Goal: Understand process/instructions: Learn how to perform a task or action

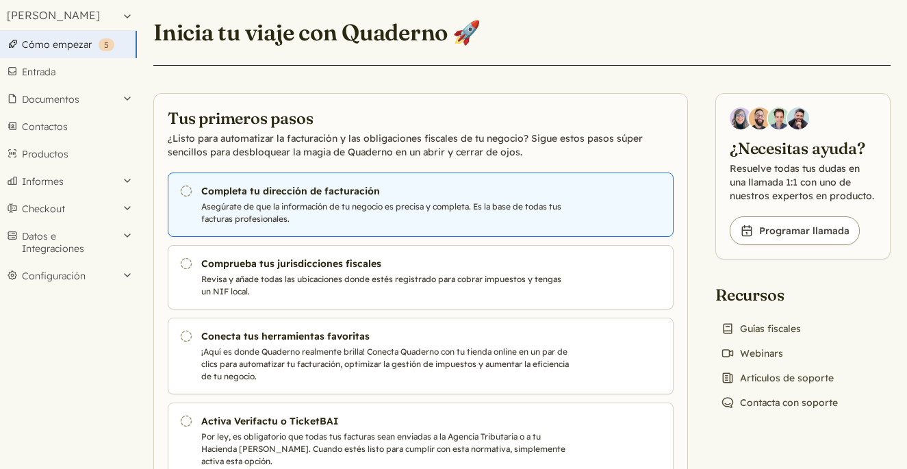
scroll to position [39, 0]
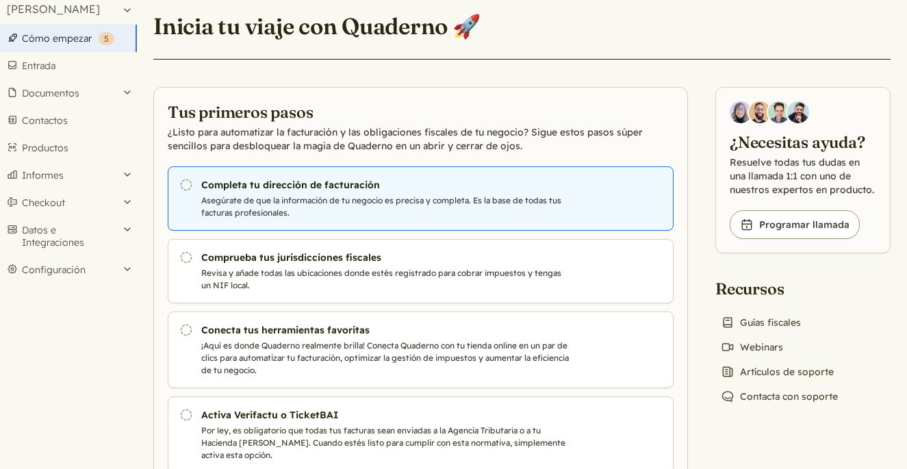
click at [327, 192] on link "Pendiente Completa tu dirección de facturación Asegúrate de que la información …" at bounding box center [421, 198] width 506 height 64
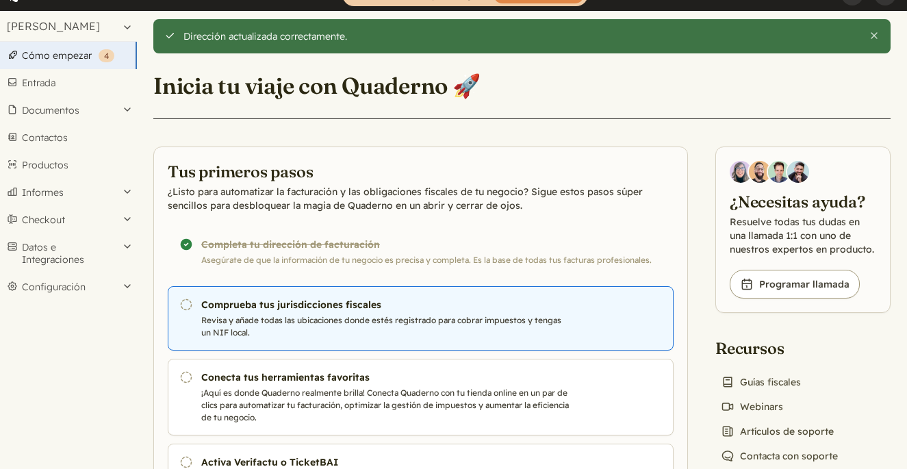
scroll to position [28, 0]
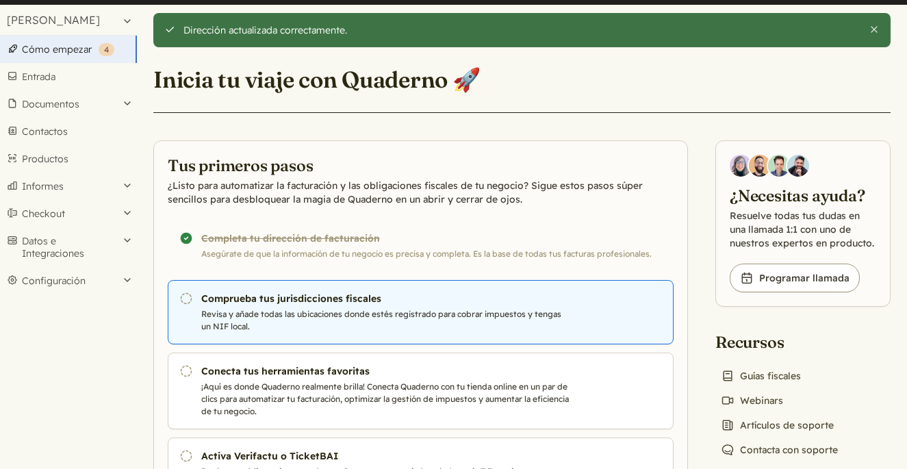
click at [296, 311] on p "Revisa y añade todas las ubicaciones donde estés registrado para cobrar impuest…" at bounding box center [385, 320] width 369 height 25
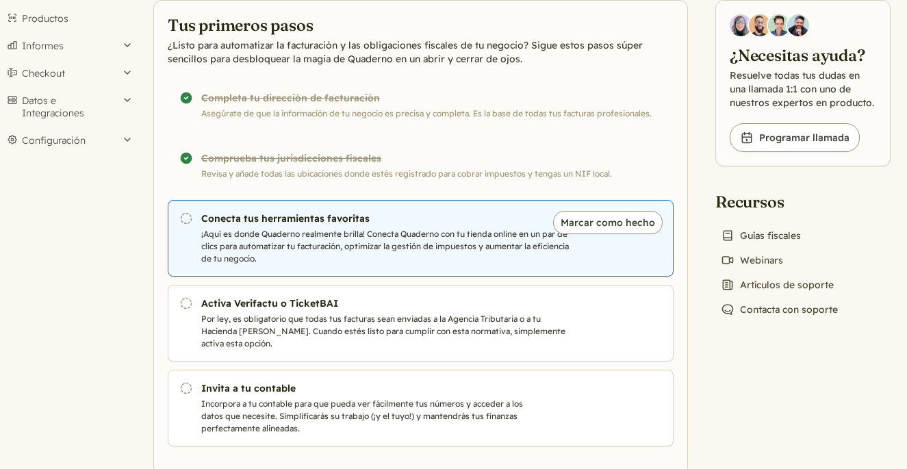
scroll to position [177, 0]
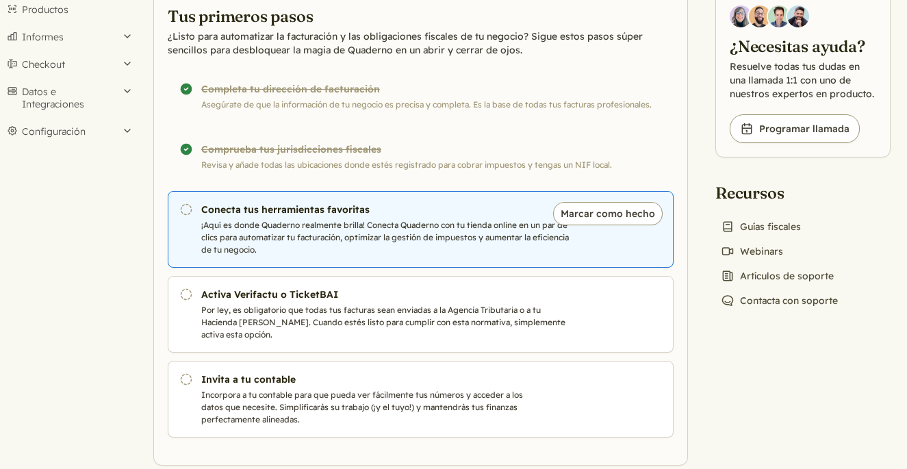
click at [361, 228] on p "¡Aquí es donde Quaderno realmente brilla! Conecta Quaderno con tu tienda online…" at bounding box center [385, 237] width 369 height 37
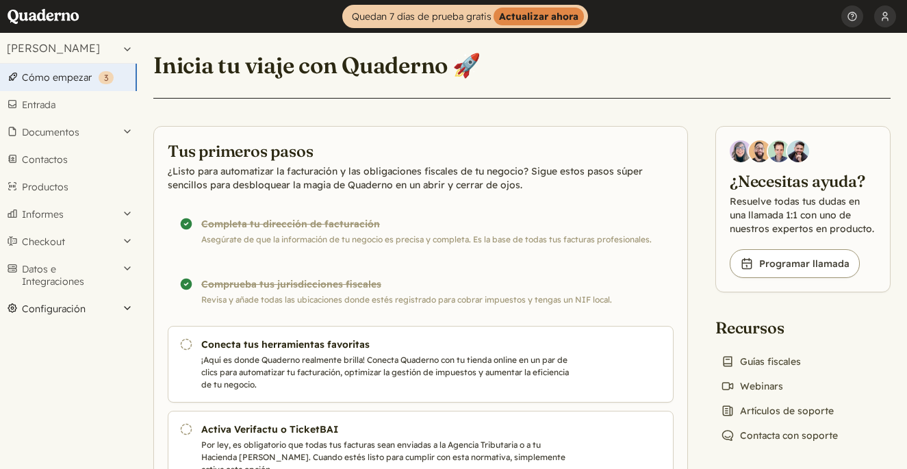
click at [55, 304] on button "Configuración" at bounding box center [68, 308] width 137 height 27
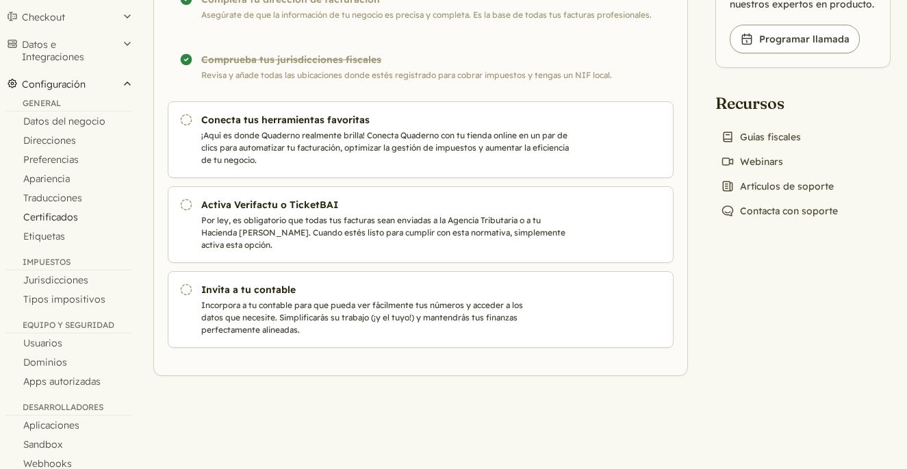
scroll to position [248, 0]
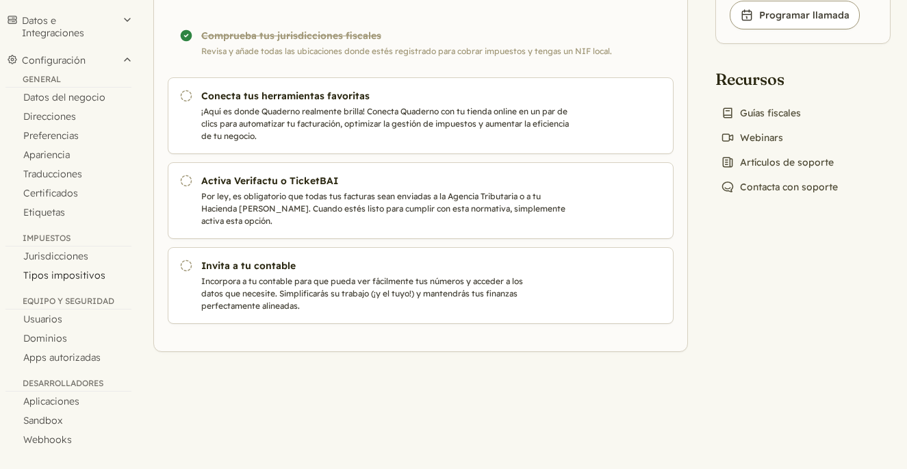
click at [68, 273] on link "Tipos impositivos" at bounding box center [68, 274] width 137 height 19
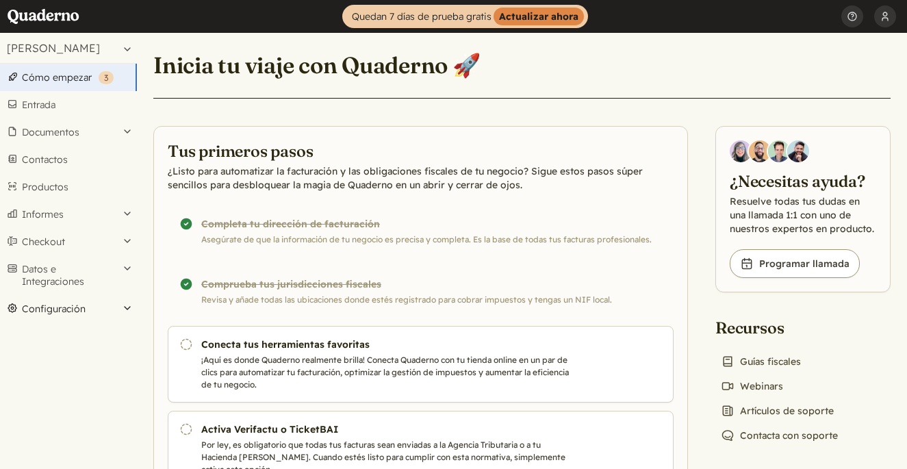
click at [90, 318] on button "Configuración" at bounding box center [68, 308] width 137 height 27
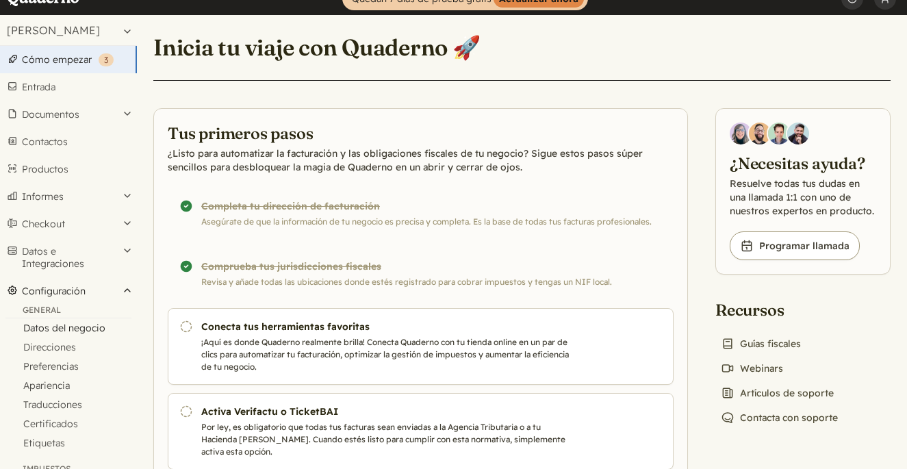
scroll to position [22, 0]
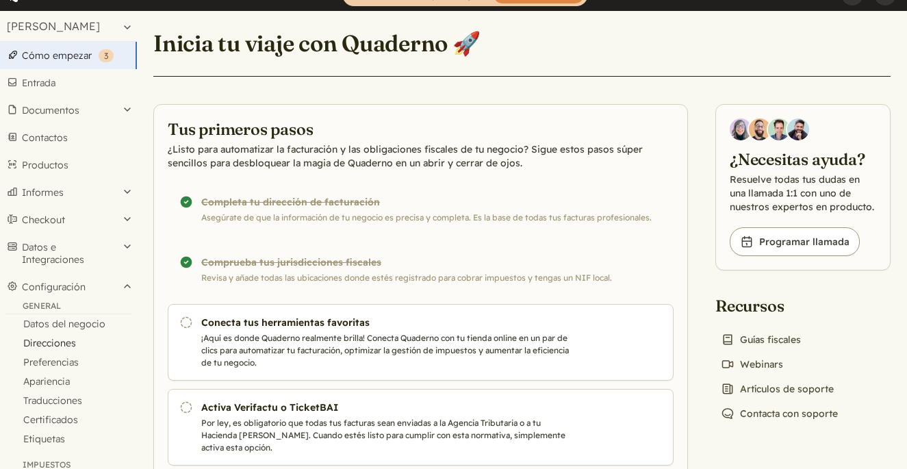
click at [66, 348] on link "Direcciones" at bounding box center [68, 342] width 137 height 19
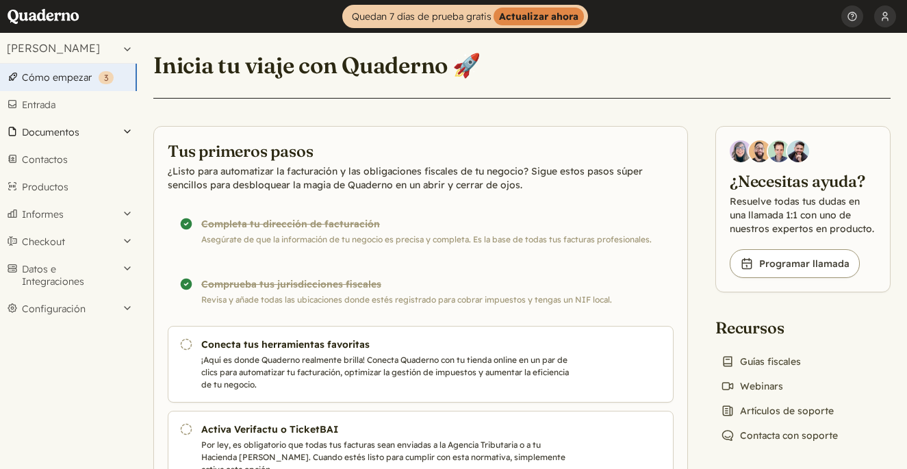
click at [115, 131] on button "Documentos" at bounding box center [68, 131] width 137 height 27
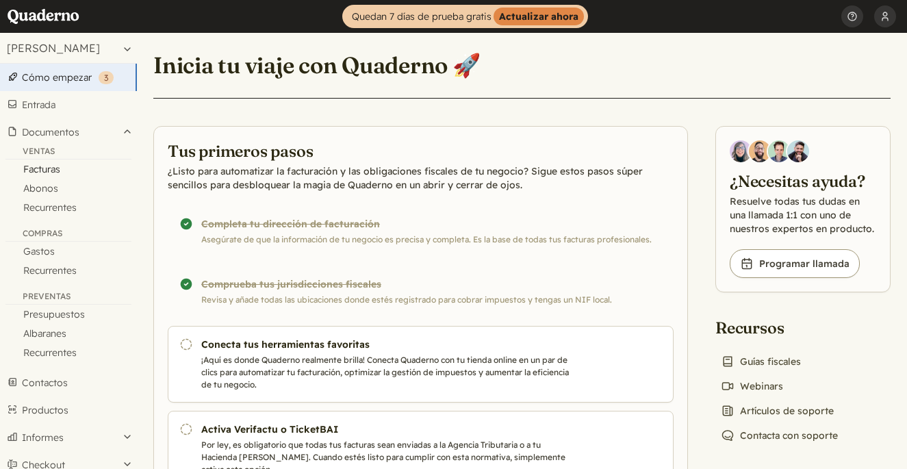
click at [42, 166] on link "Facturas" at bounding box center [68, 168] width 137 height 19
